Goal: Task Accomplishment & Management: Use online tool/utility

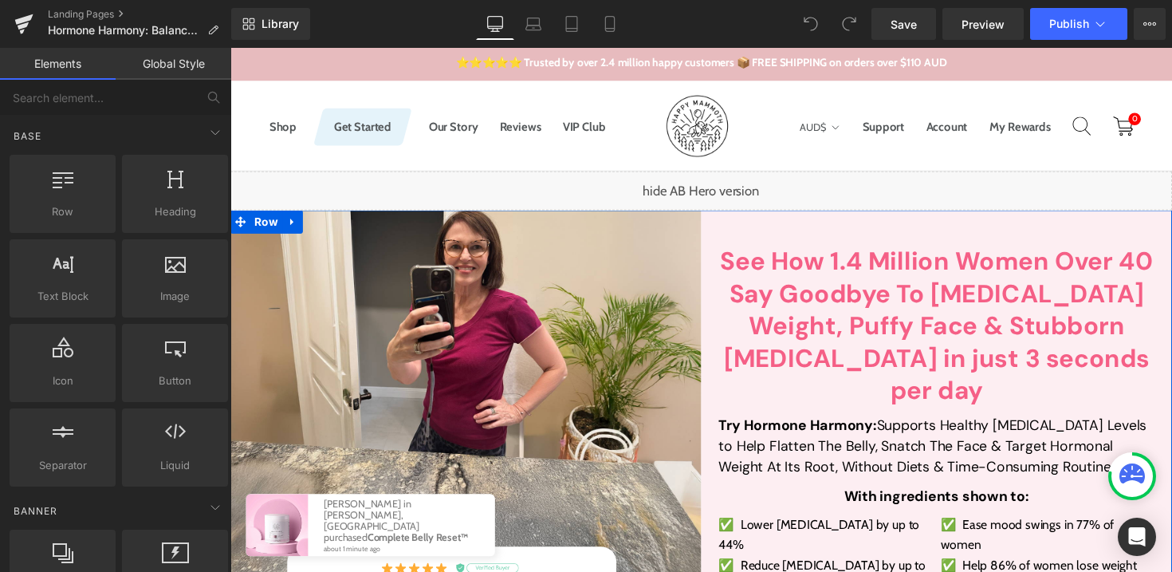
scroll to position [37, 0]
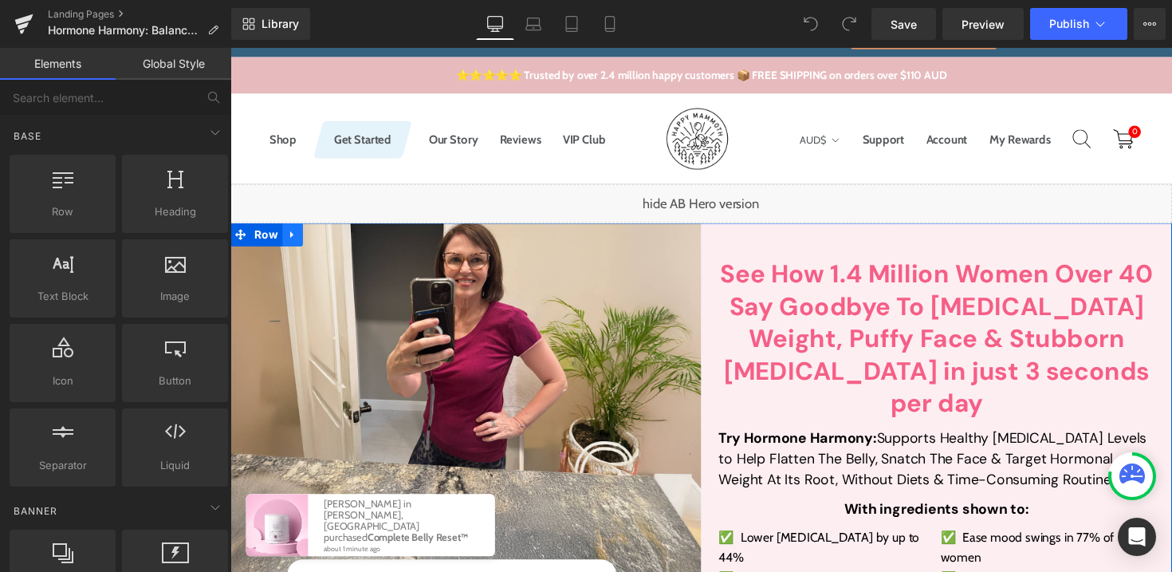
click at [291, 245] on icon at bounding box center [294, 240] width 11 height 12
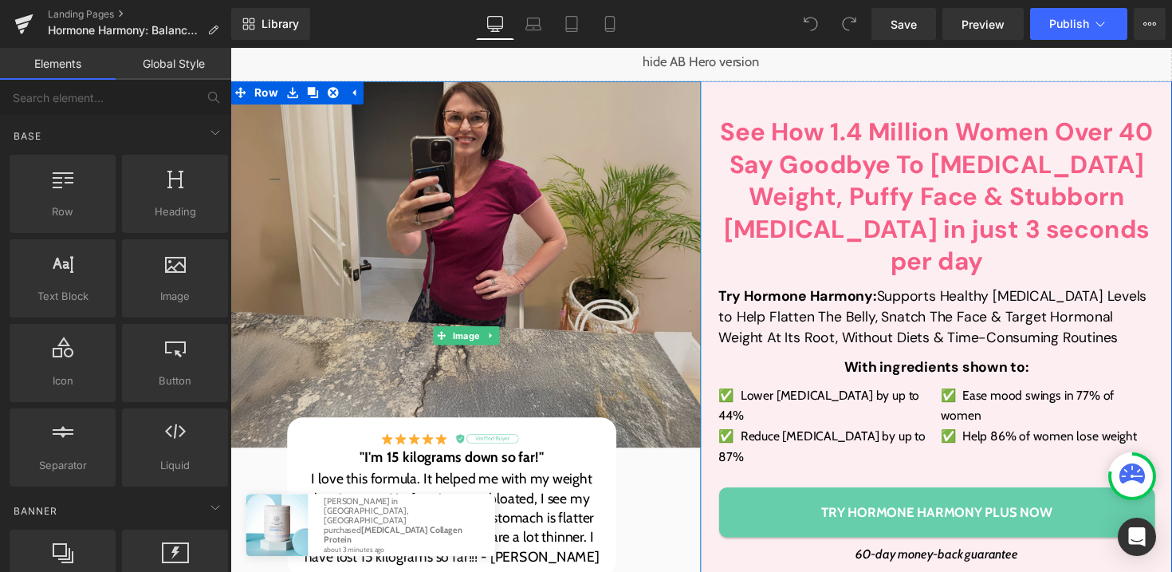
scroll to position [184, 0]
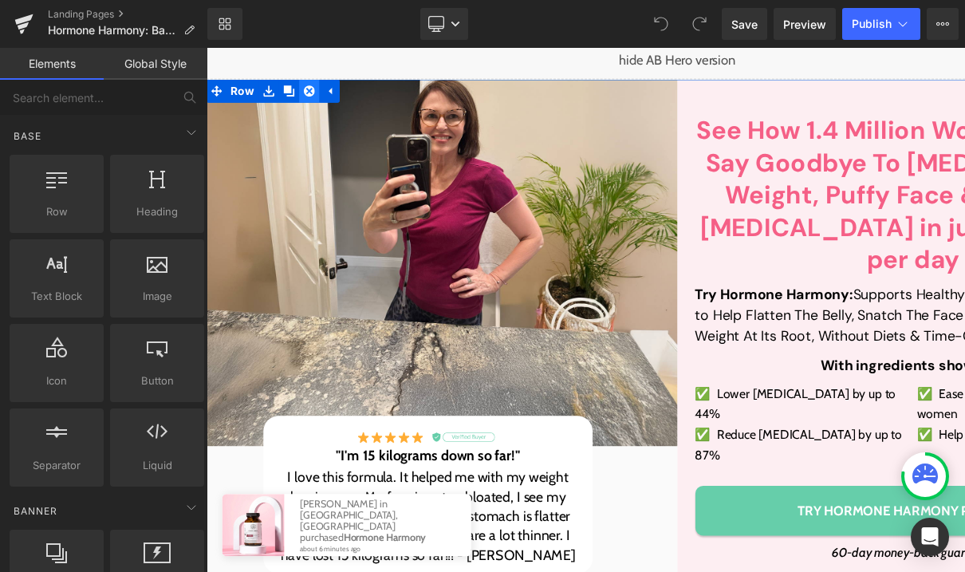
click at [314, 93] on icon at bounding box center [311, 91] width 11 height 11
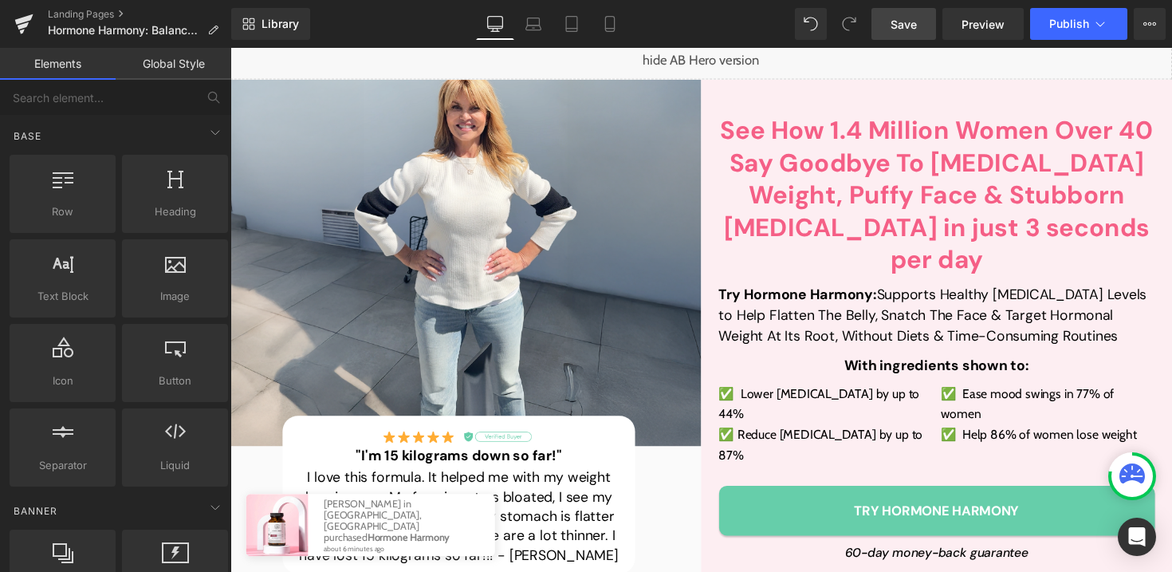
click at [909, 28] on span "Save" at bounding box center [903, 24] width 26 height 17
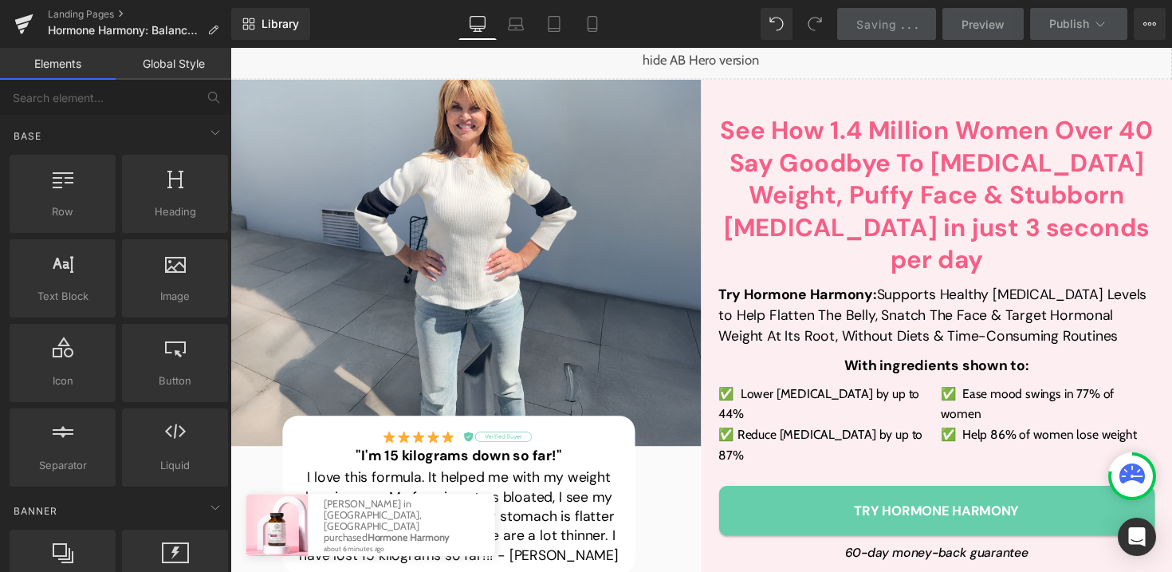
scroll to position [143, 0]
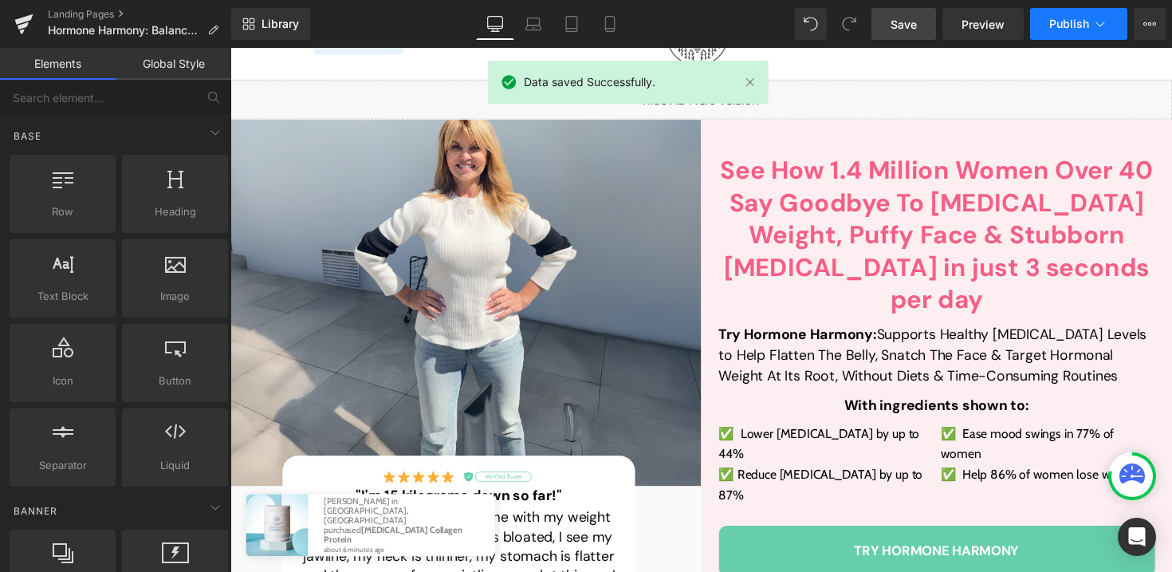
click at [1055, 21] on span "Publish" at bounding box center [1069, 24] width 40 height 13
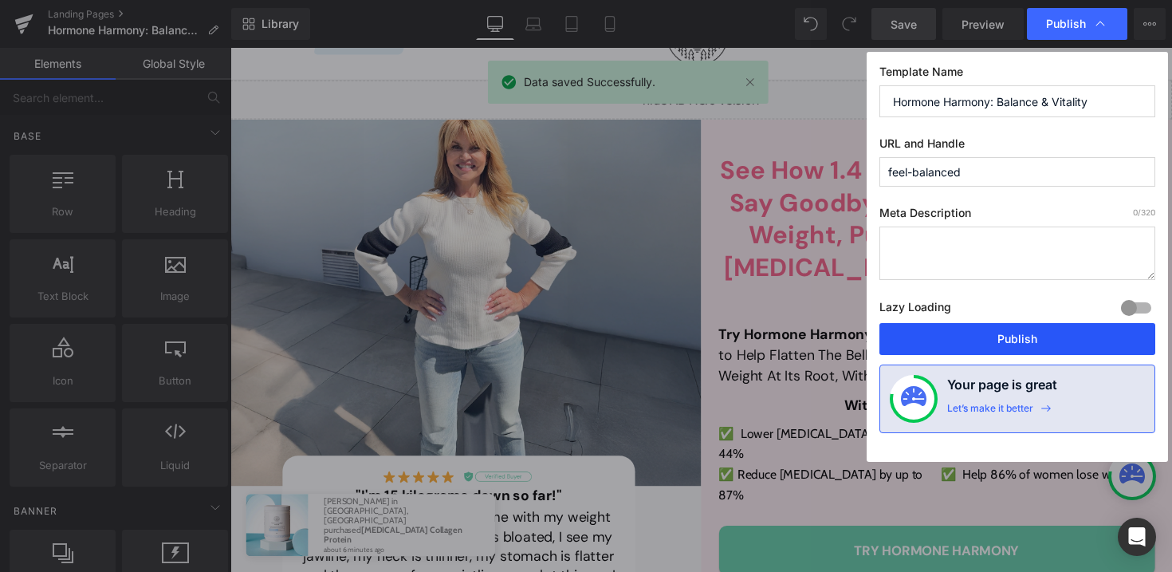
click at [988, 337] on button "Publish" at bounding box center [1017, 339] width 276 height 32
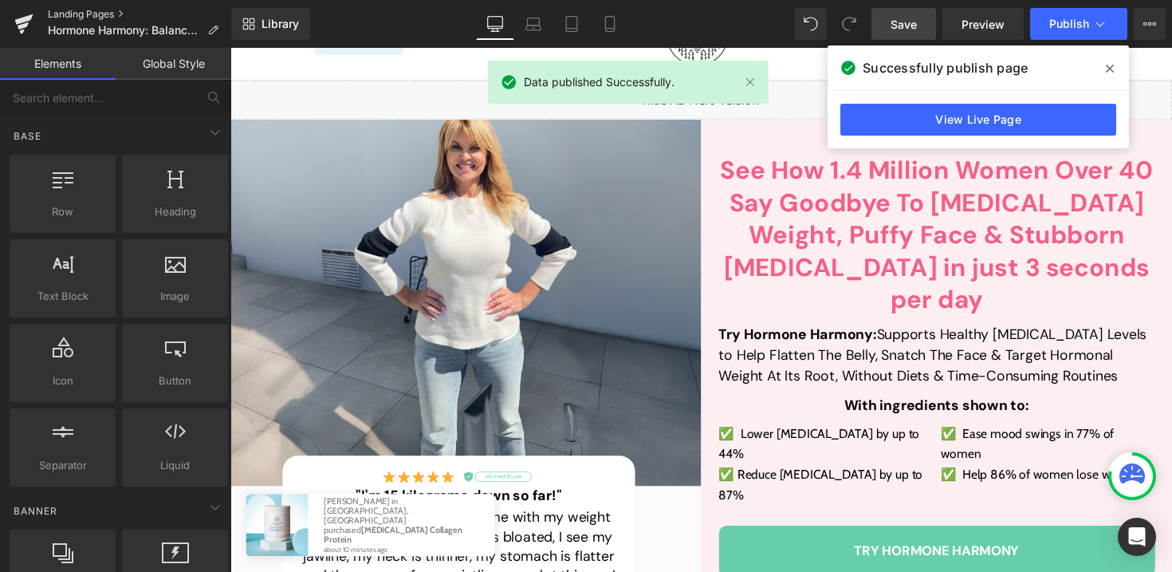
click at [107, 12] on link "Landing Pages" at bounding box center [139, 14] width 183 height 13
